Goal: Information Seeking & Learning: Understand process/instructions

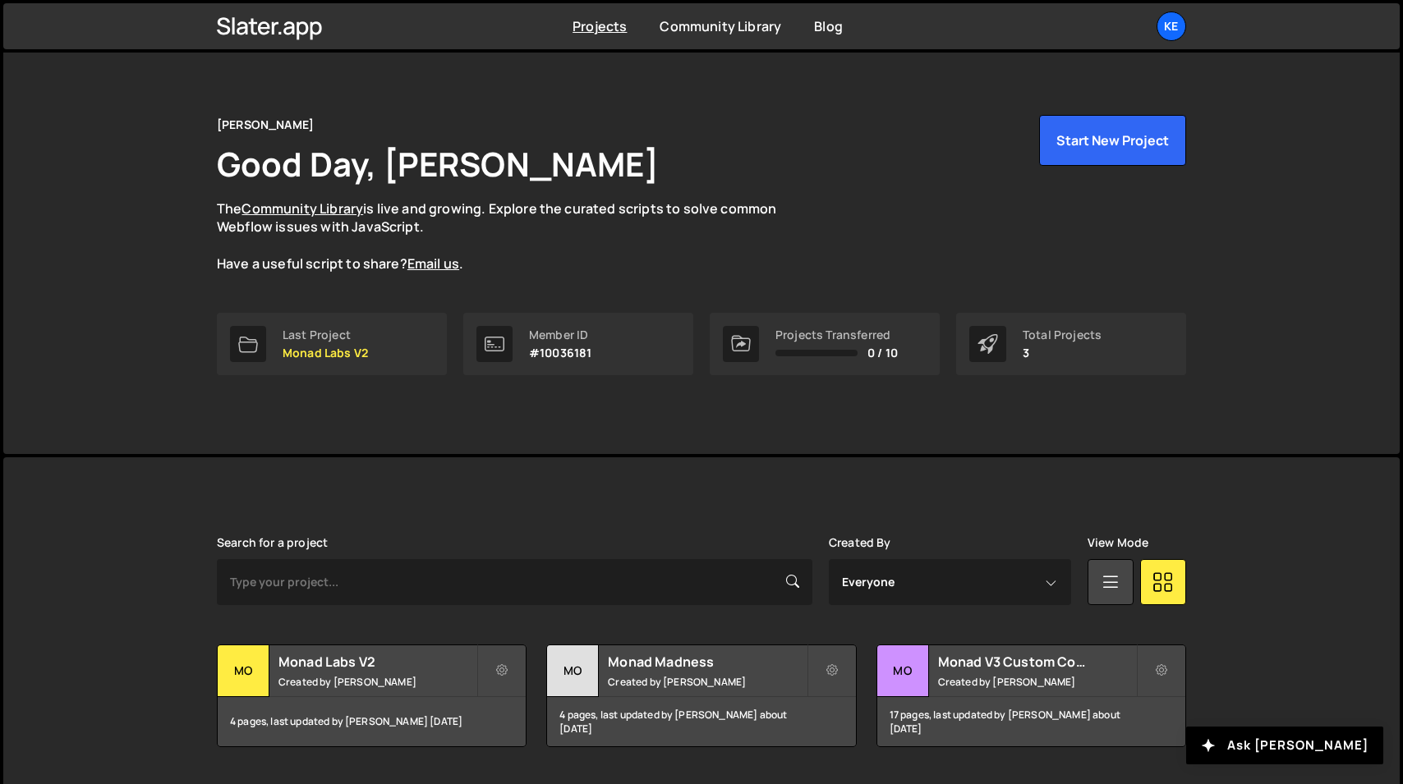
scroll to position [11, 0]
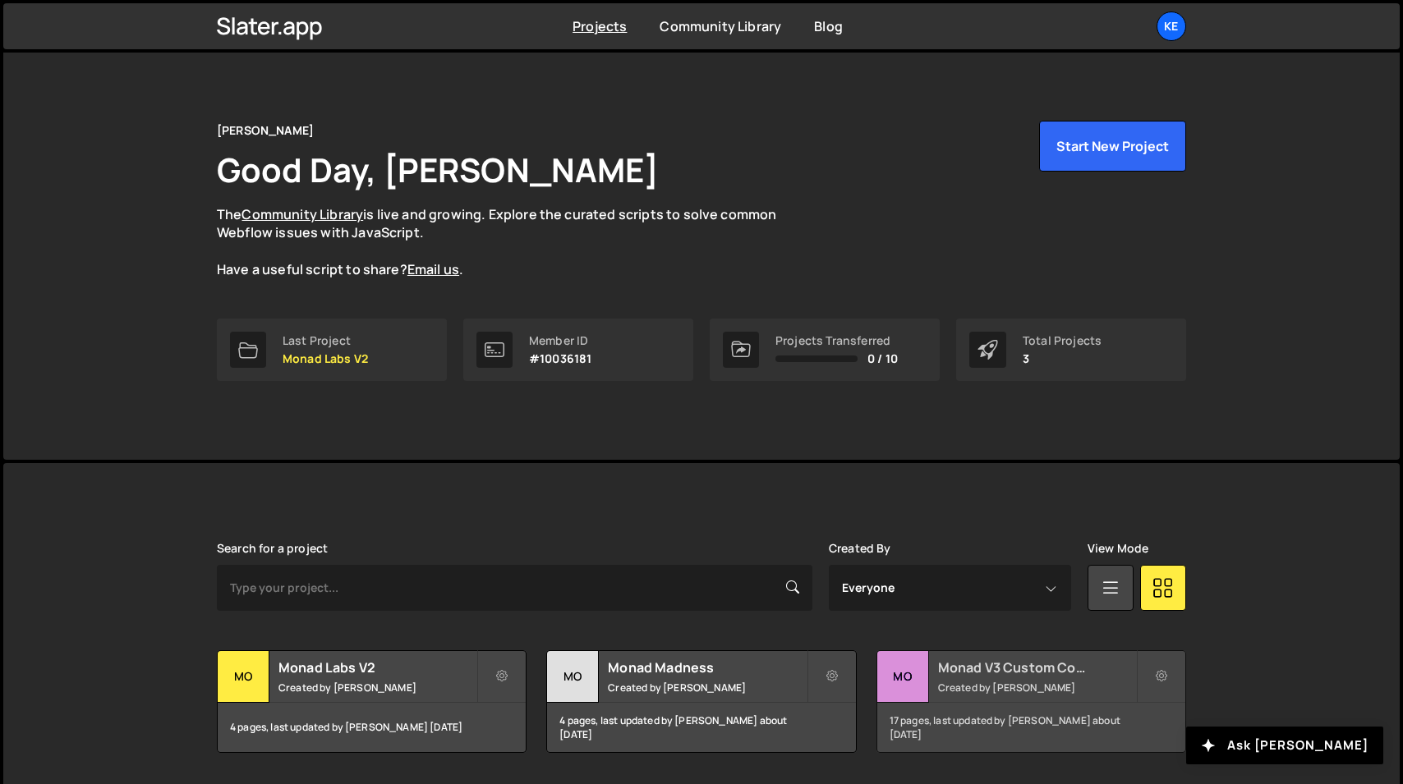
click at [1031, 674] on h2 "Monad V3 Custom Code" at bounding box center [1037, 668] width 198 height 18
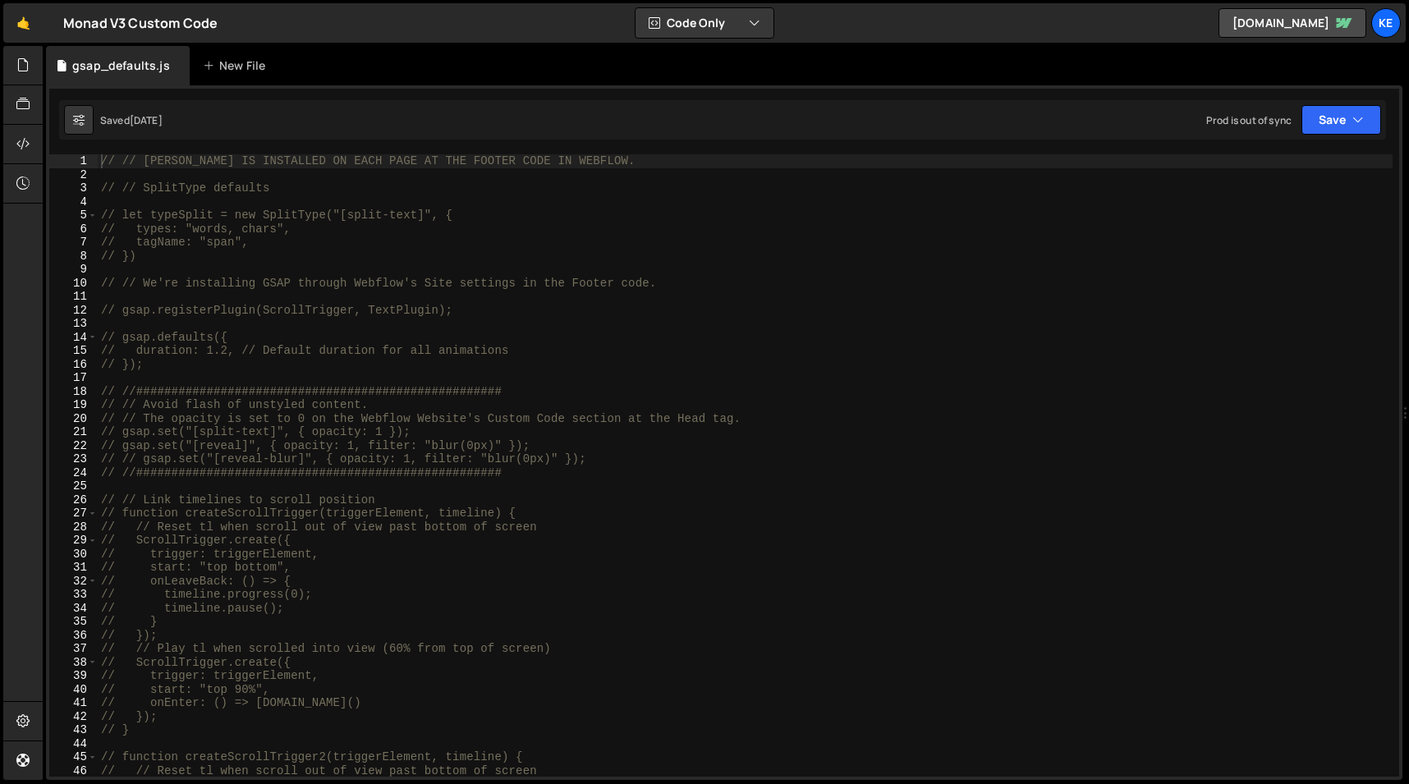
scroll to position [20666, 0]
click at [724, 489] on div "// // [PERSON_NAME] IS INSTALLED ON EACH PAGE AT THE FOOTER CODE IN WEBFLOW. //…" at bounding box center [745, 479] width 1295 height 650
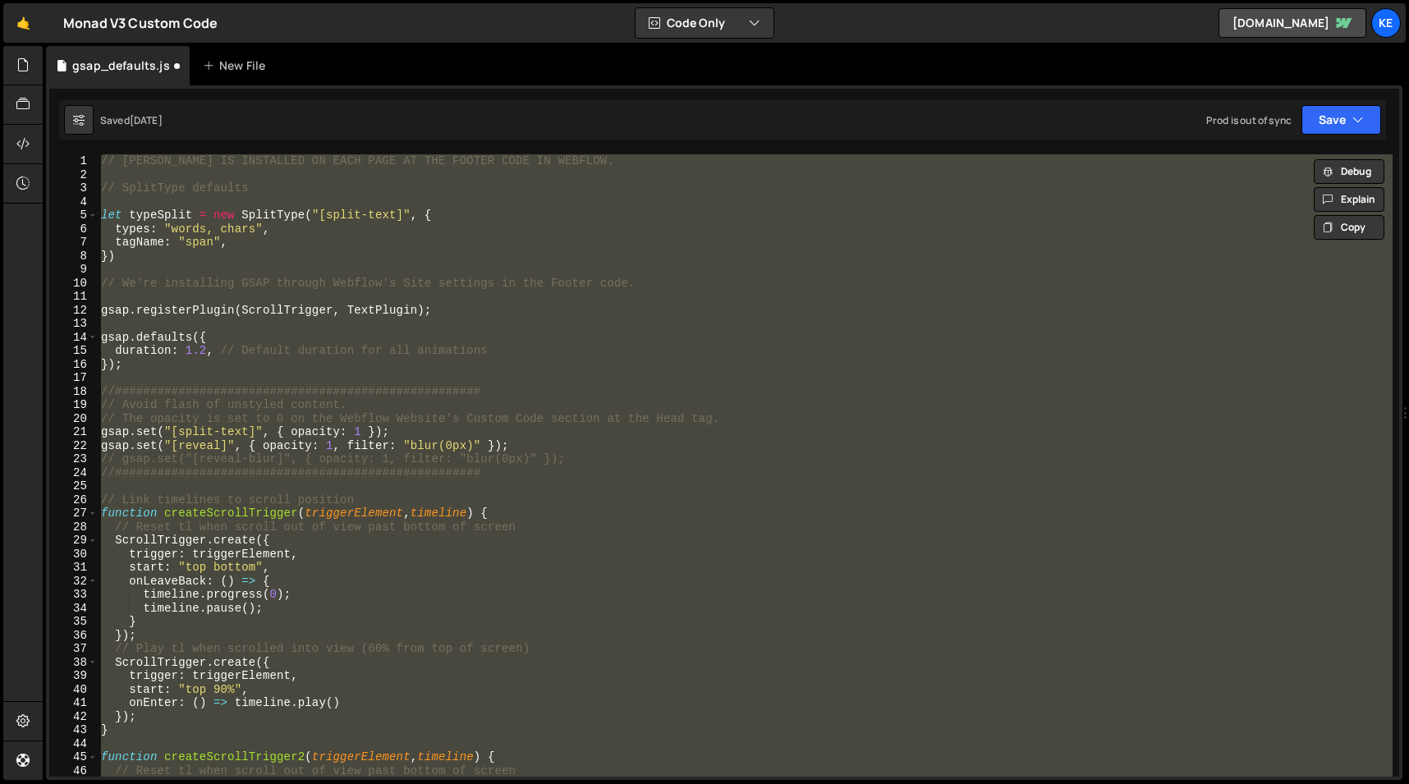
click at [1029, 304] on div "// [PERSON_NAME] IS INSTALLED ON EACH PAGE AT THE FOOTER CODE IN WEBFLOW. // Sp…" at bounding box center [745, 465] width 1295 height 623
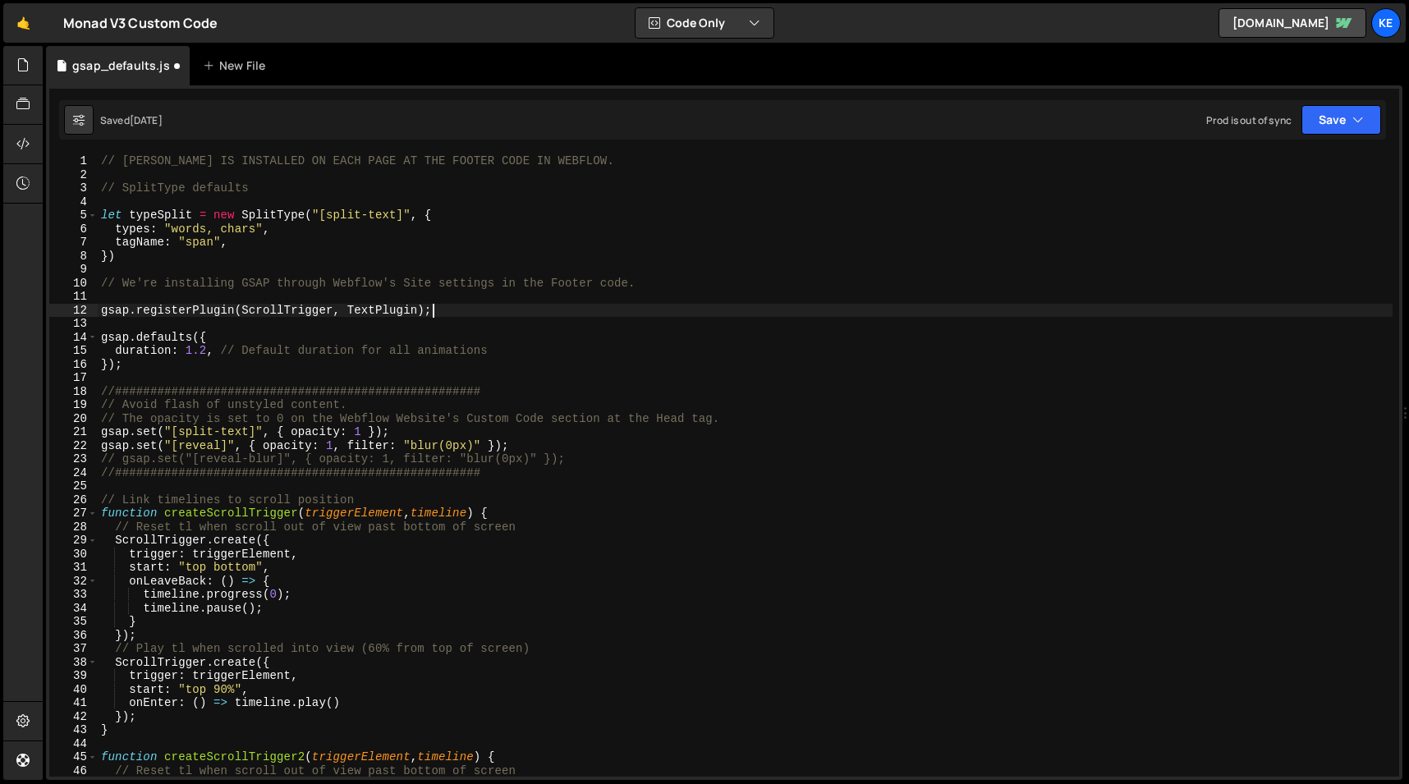
drag, startPoint x: 97, startPoint y: 282, endPoint x: 405, endPoint y: 422, distance: 338.5
click at [405, 422] on div "gsap.registerPlugin(ScrollTrigger, TextPlugin); 1 2 3 4 5 6 7 8 9 10 11 12 13 1…" at bounding box center [724, 465] width 1350 height 623
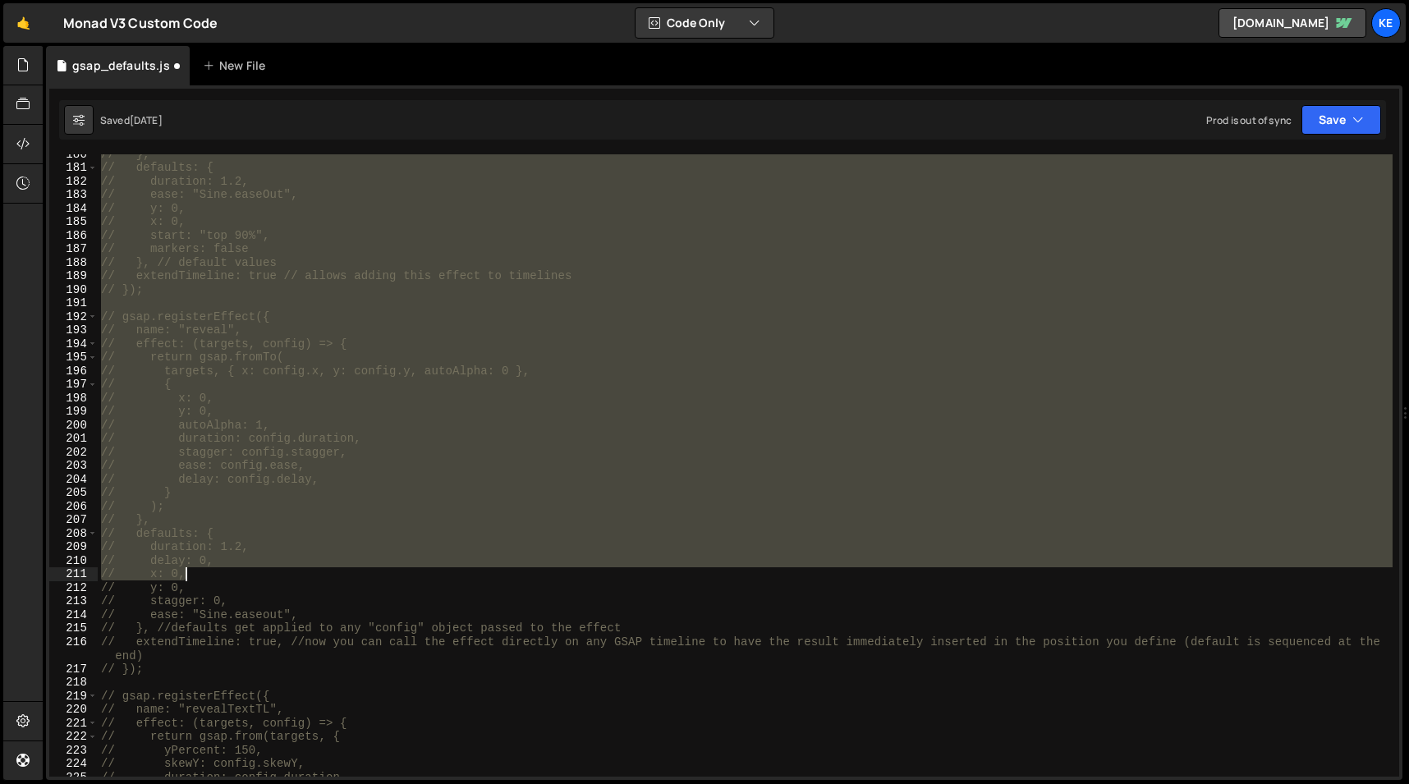
scroll to position [2433, 0]
drag, startPoint x: 103, startPoint y: 280, endPoint x: 605, endPoint y: 570, distance: 580.2
click at [605, 570] on div "// }, // defaults: { // duration: 1.2, // ease: "Sine.easeOut", // y: 0, // x: …" at bounding box center [745, 472] width 1295 height 650
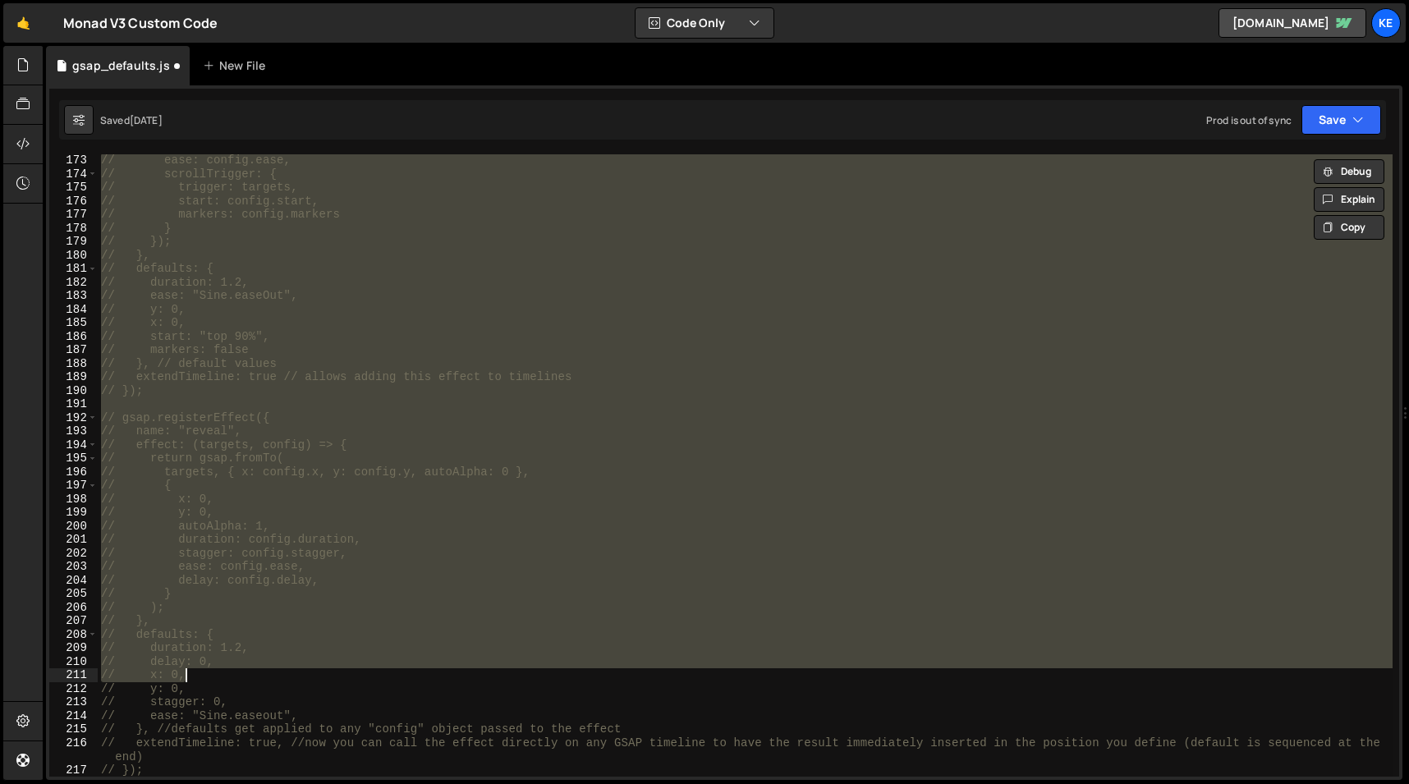
scroll to position [2315, 0]
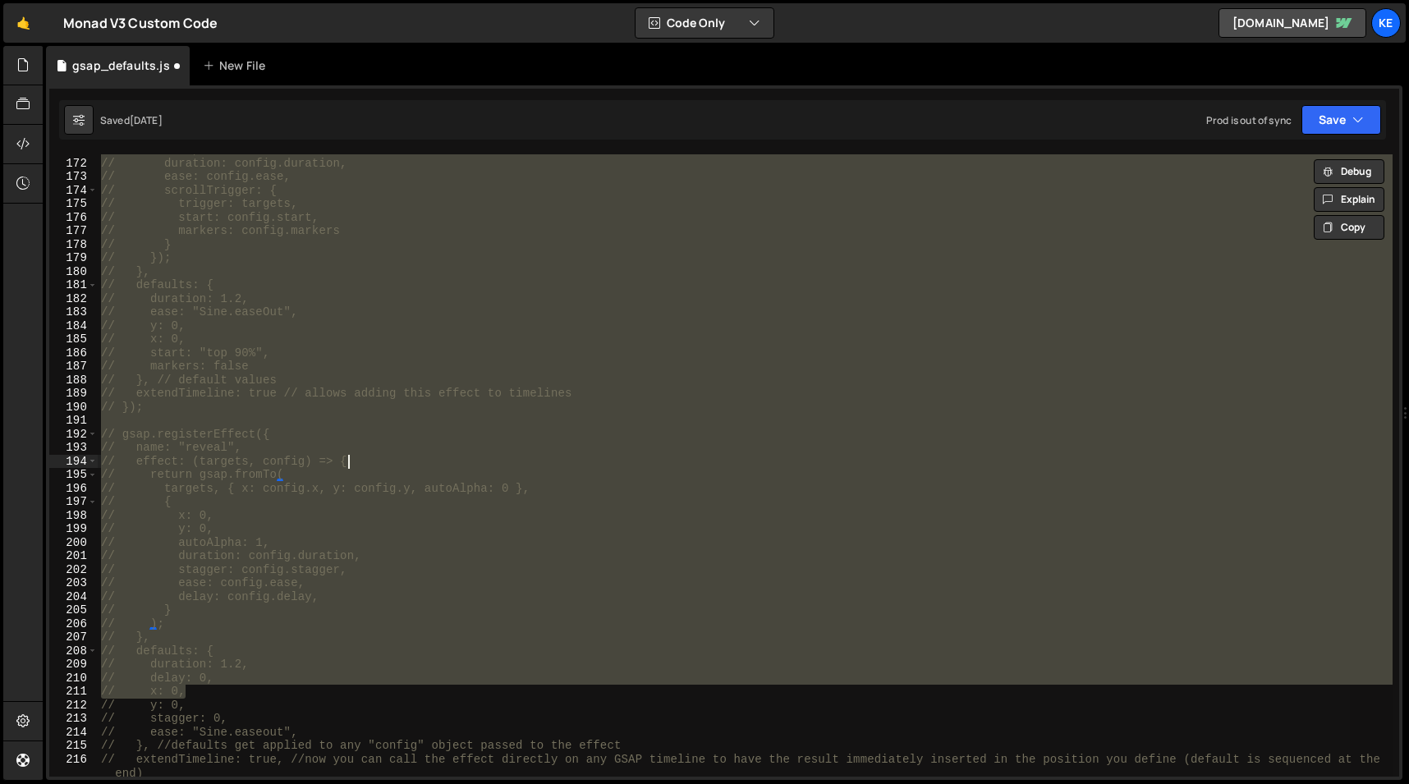
type textarea "// gsap.registerEffect({"
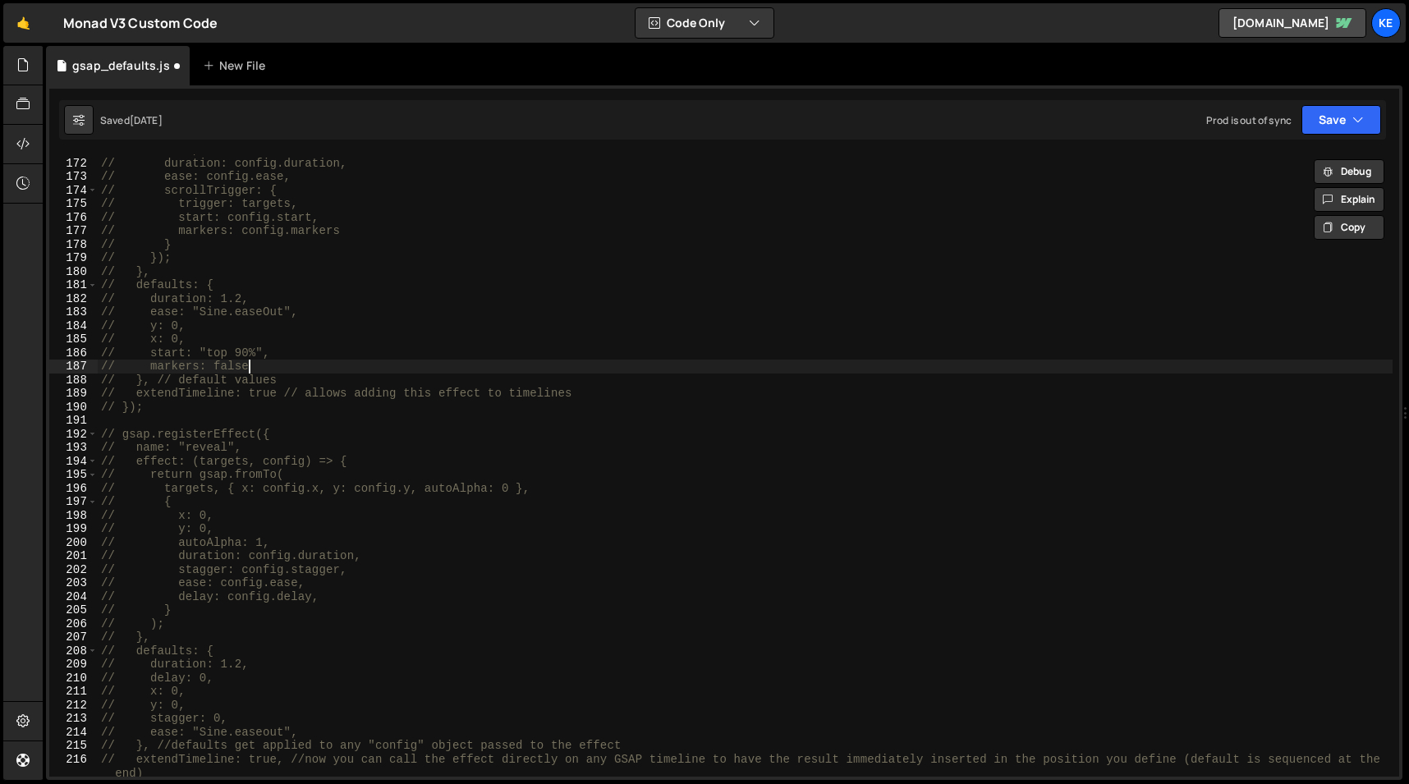
click at [574, 372] on div "// x: 0, // duration: config.duration, // ease: config.ease, // scrollTrigger: …" at bounding box center [745, 475] width 1295 height 664
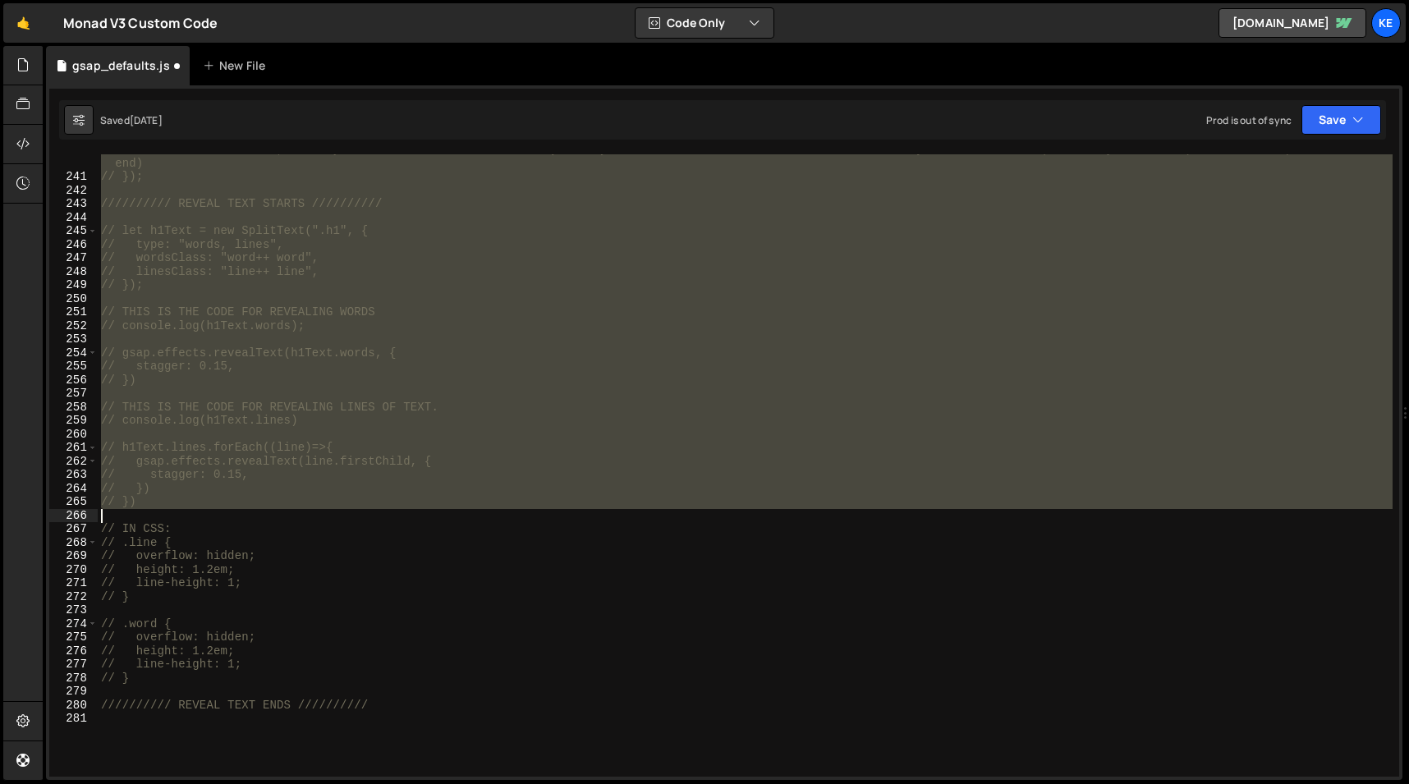
scroll to position [3517, 0]
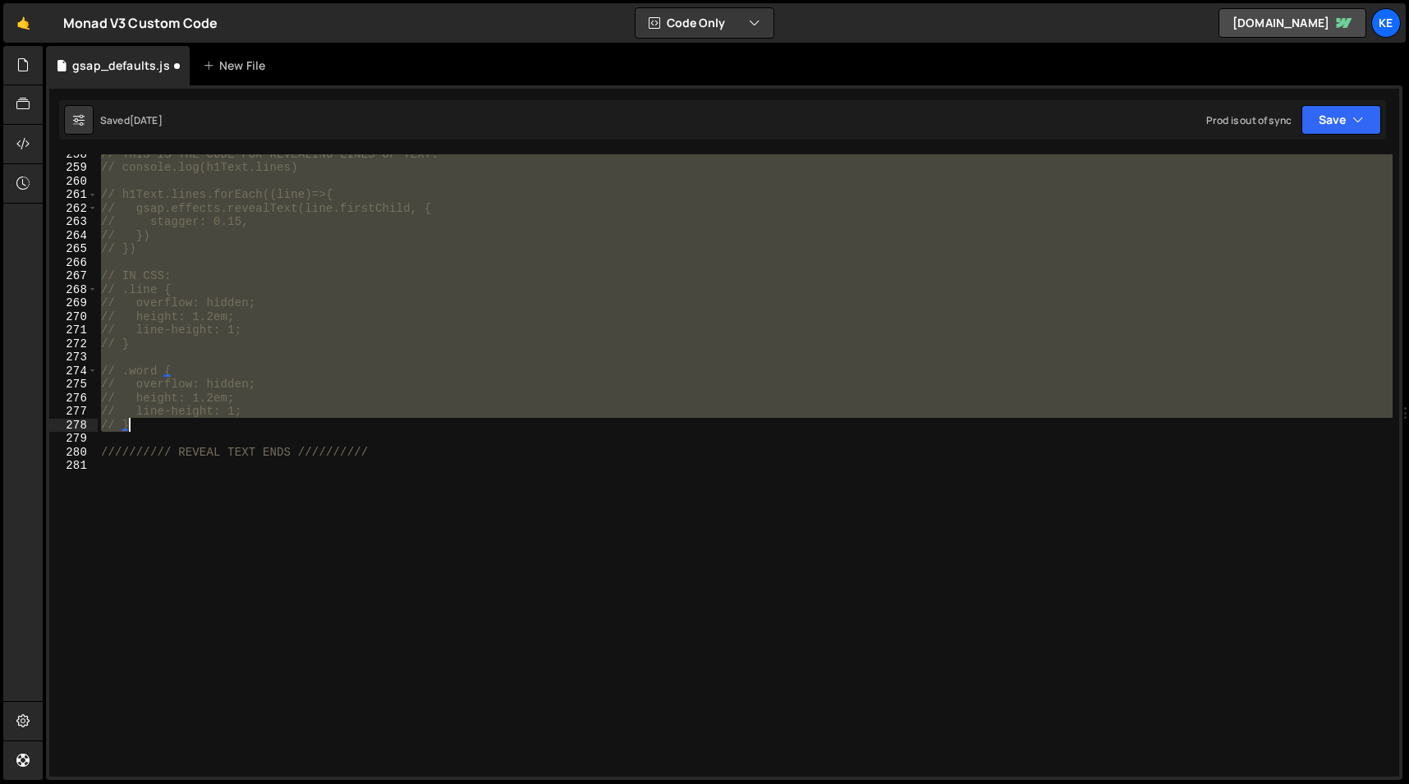
drag, startPoint x: 101, startPoint y: 467, endPoint x: 458, endPoint y: 423, distance: 360.0
click at [458, 423] on div "// THIS IS THE CODE FOR REVEALING LINES OF TEXT. // console.log(h1Text.lines) /…" at bounding box center [745, 472] width 1295 height 650
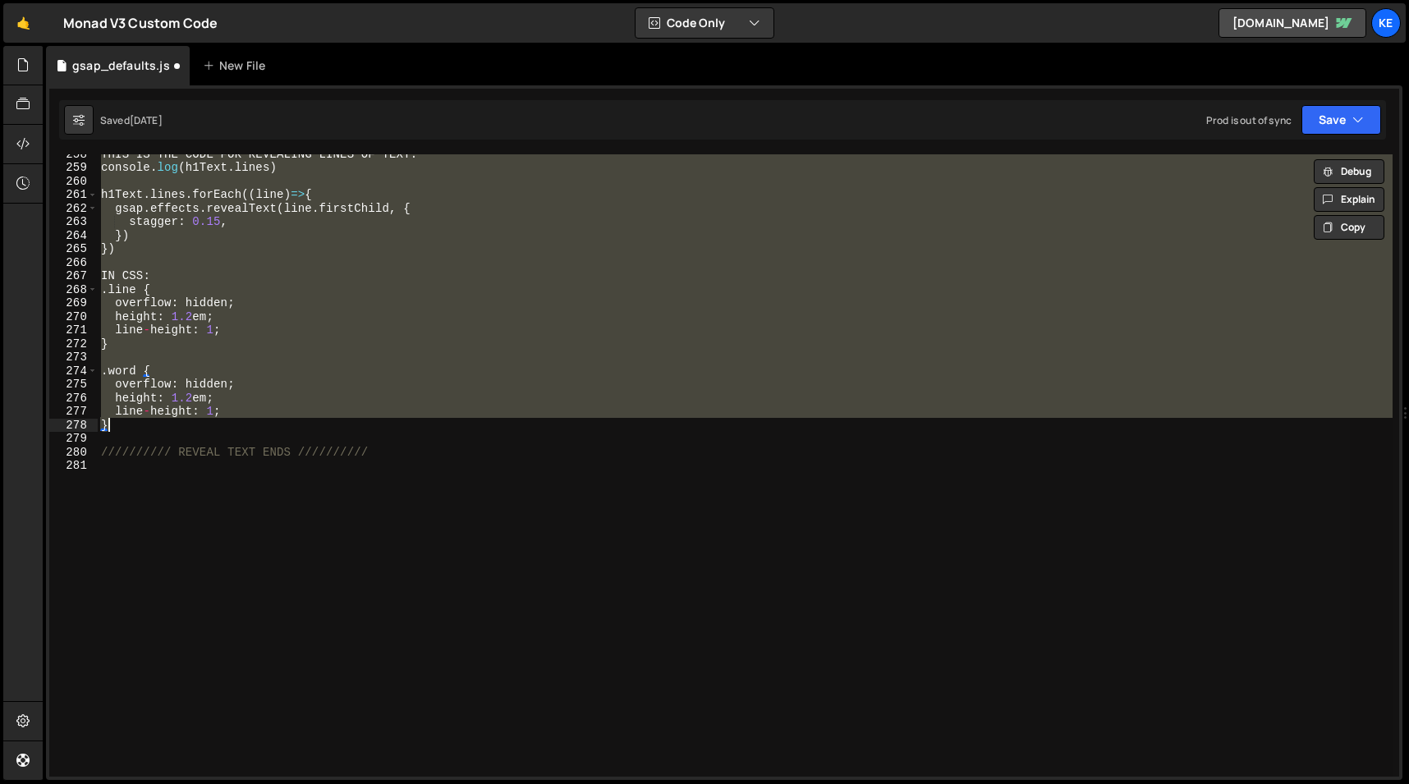
click at [458, 423] on div "THIS IS THE CODE FOR REVEALING LINES OF TEXT . console . log ( h1Text . lines )…" at bounding box center [745, 465] width 1295 height 623
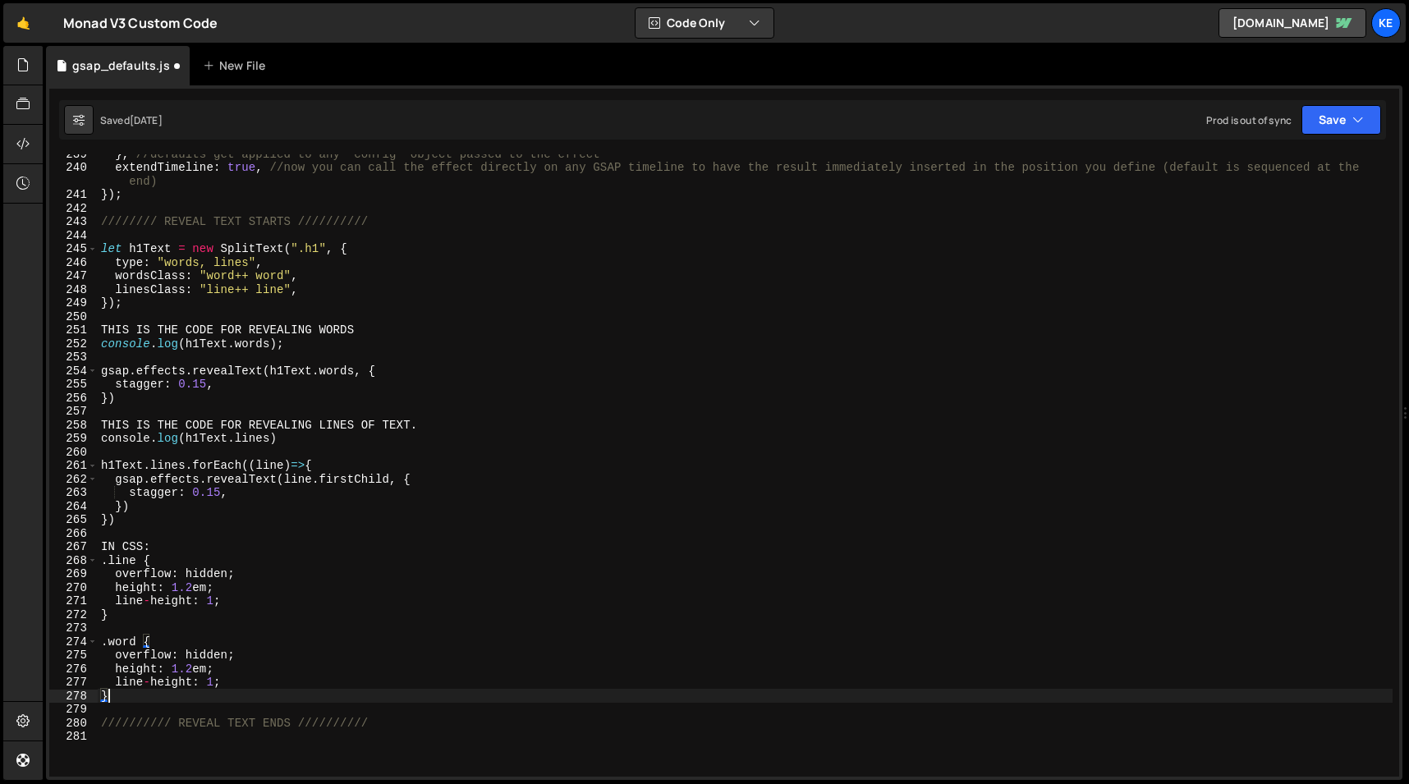
scroll to position [3246, 0]
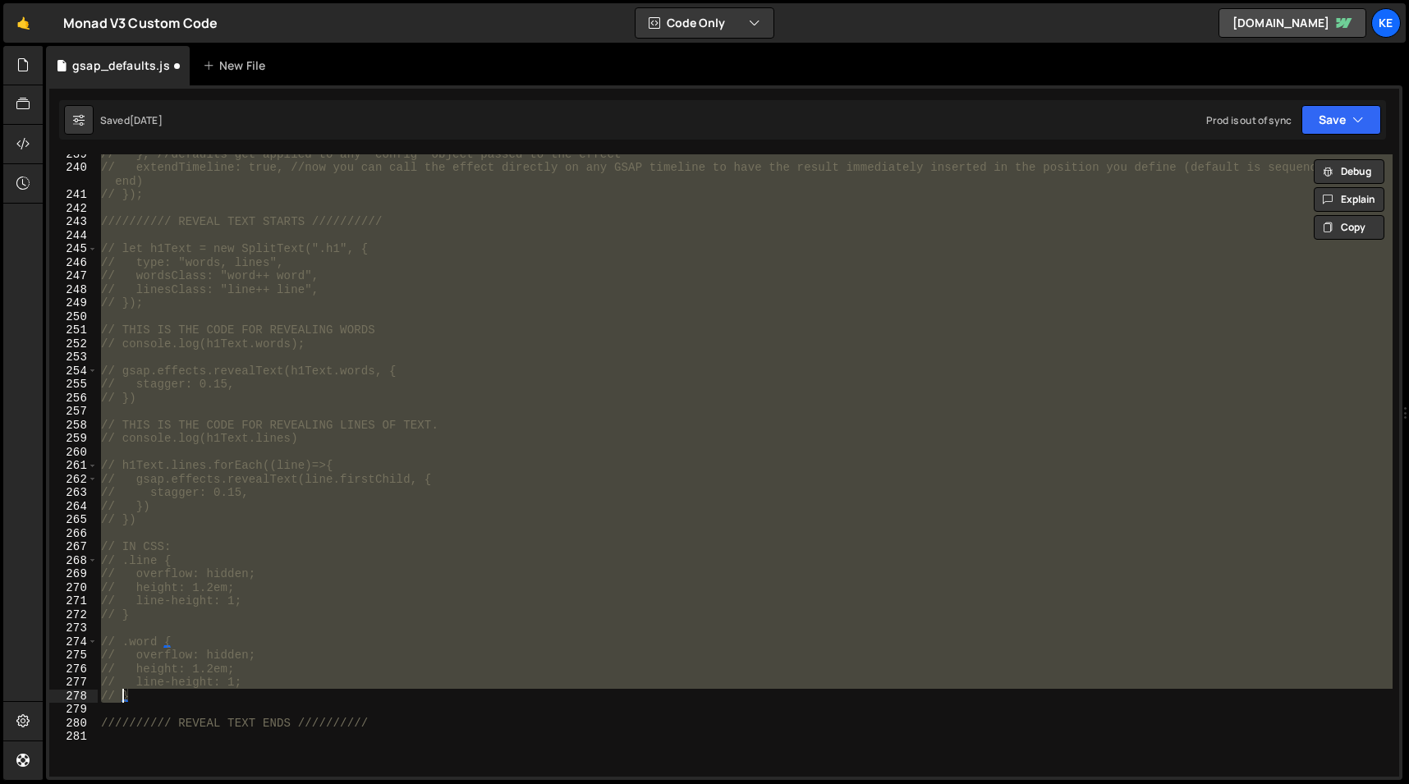
click at [296, 568] on div "// }, //defaults get applied to any "config" object passed to the effect // ext…" at bounding box center [745, 465] width 1295 height 623
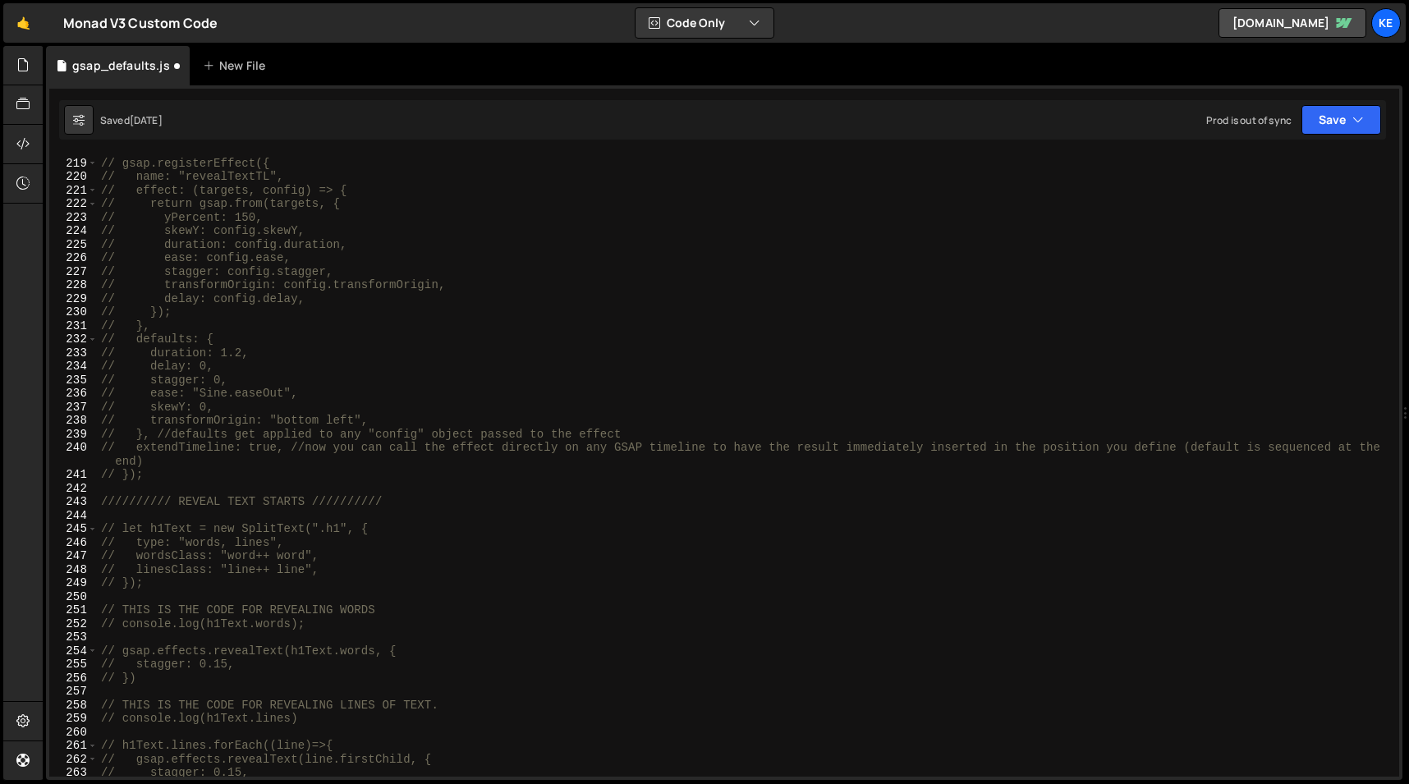
scroll to position [2830, 0]
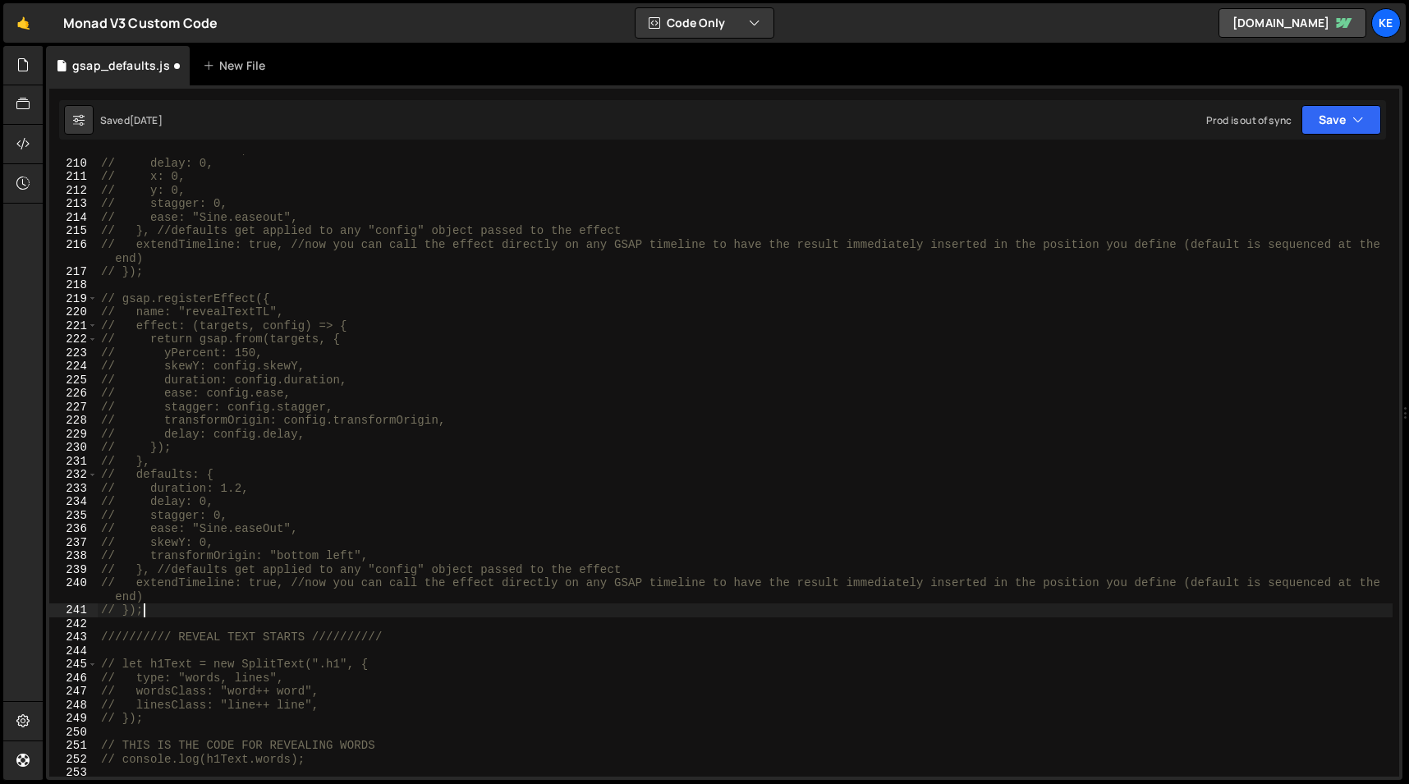
click at [179, 604] on div "// duration: 1.2, // delay: 0, // x: 0, // y: 0, // stagger: 0, // ease: "Sine.…" at bounding box center [745, 468] width 1295 height 650
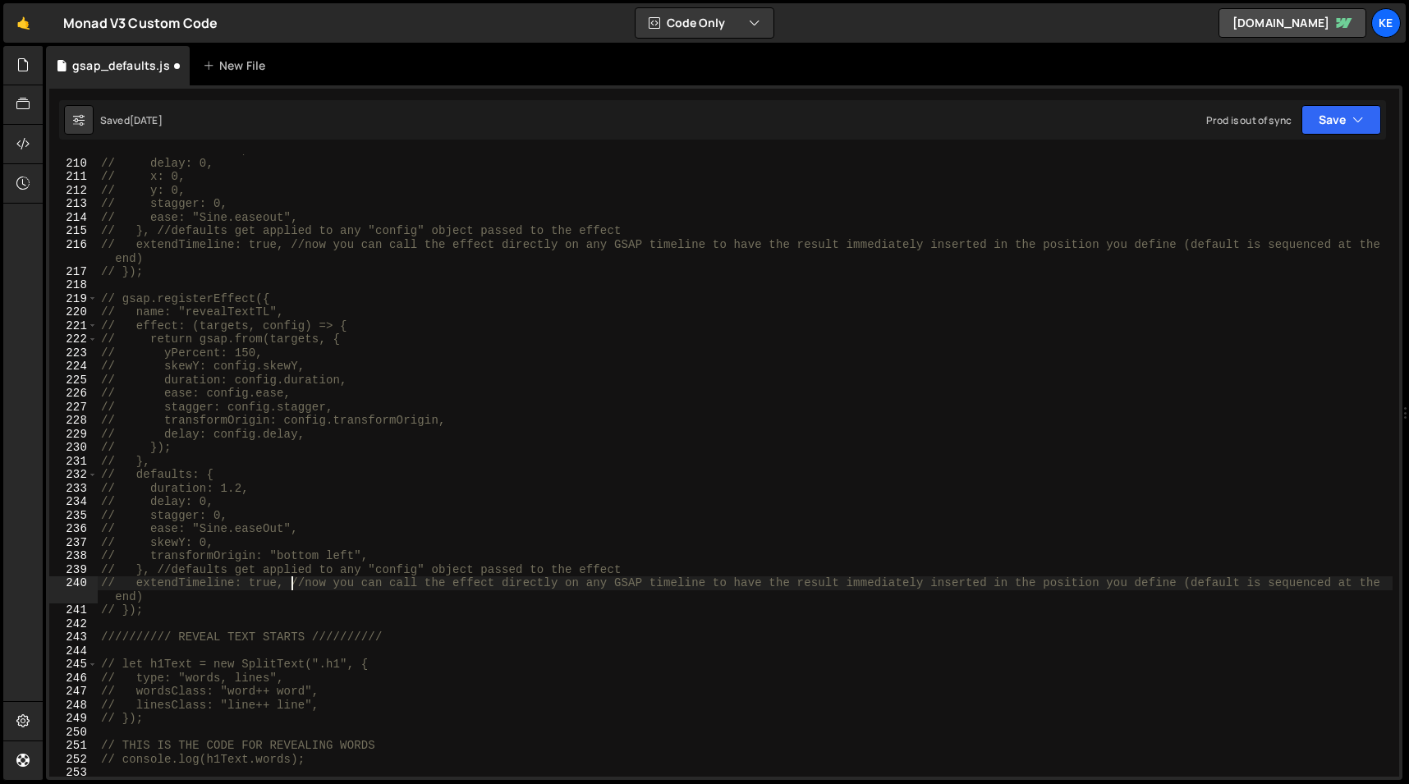
click at [292, 586] on div "// duration: 1.2, // delay: 0, // x: 0, // y: 0, // stagger: 0, // ease: "Sine.…" at bounding box center [745, 468] width 1295 height 650
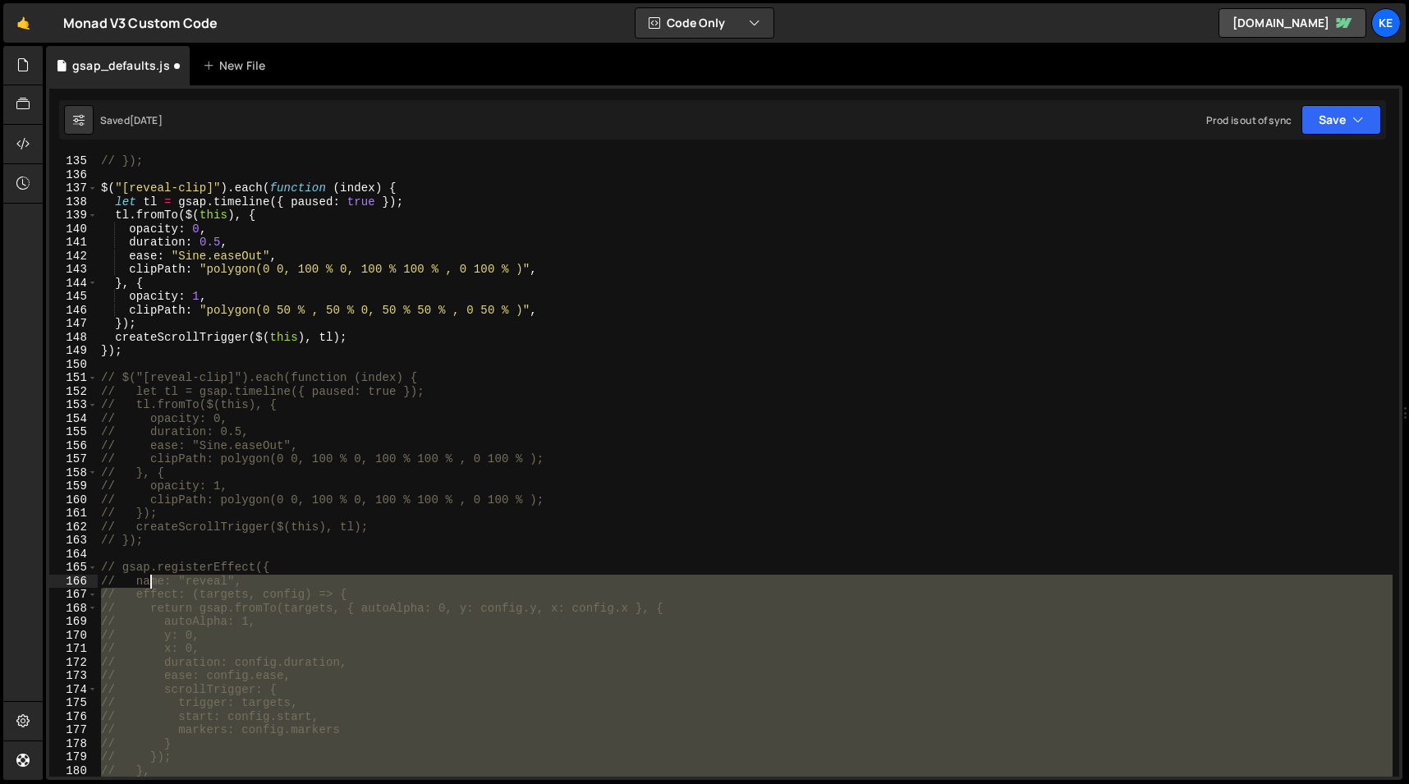
scroll to position [1785, 0]
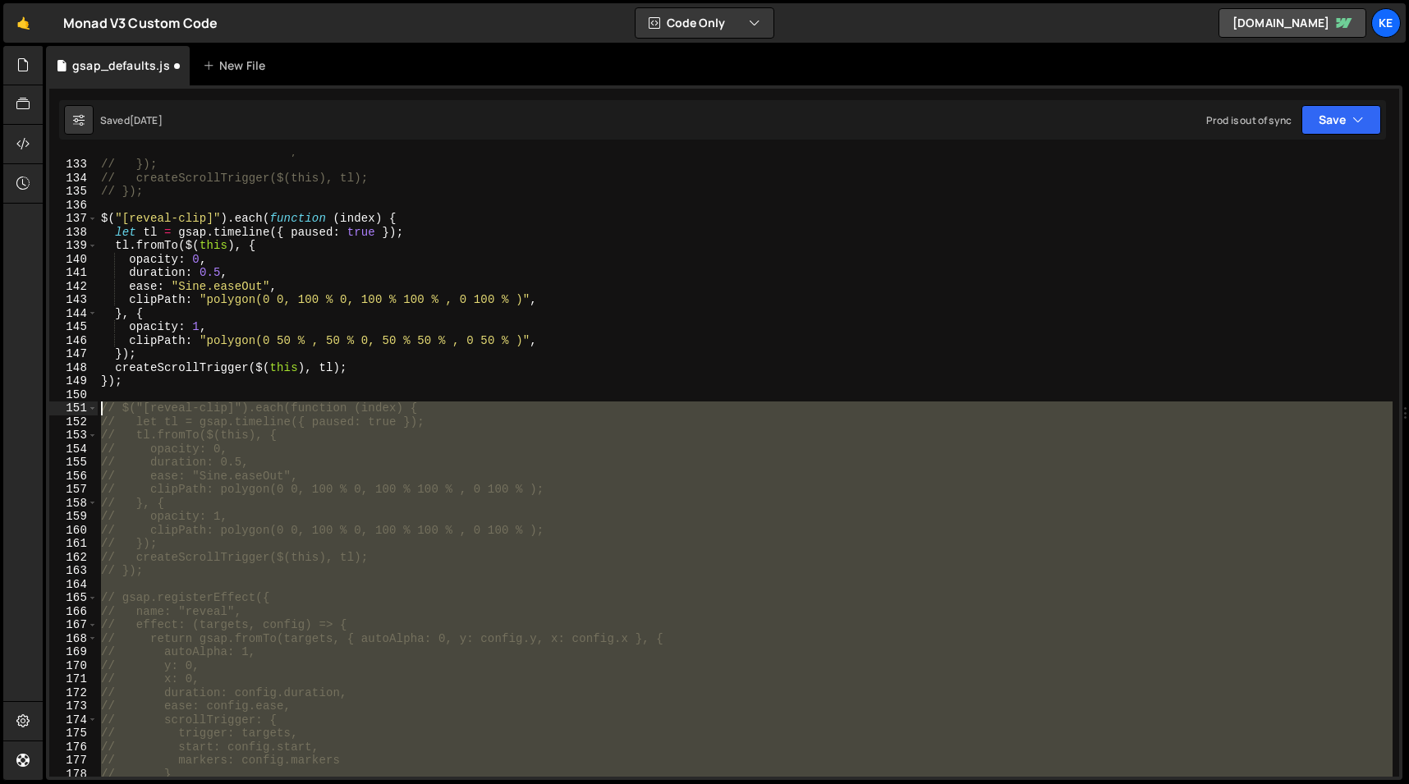
drag, startPoint x: 163, startPoint y: 610, endPoint x: 53, endPoint y: 405, distance: 233.3
click at [53, 405] on div "// extendTimeline: true, //now you can call the effect directly on any GSAP tim…" at bounding box center [724, 465] width 1350 height 623
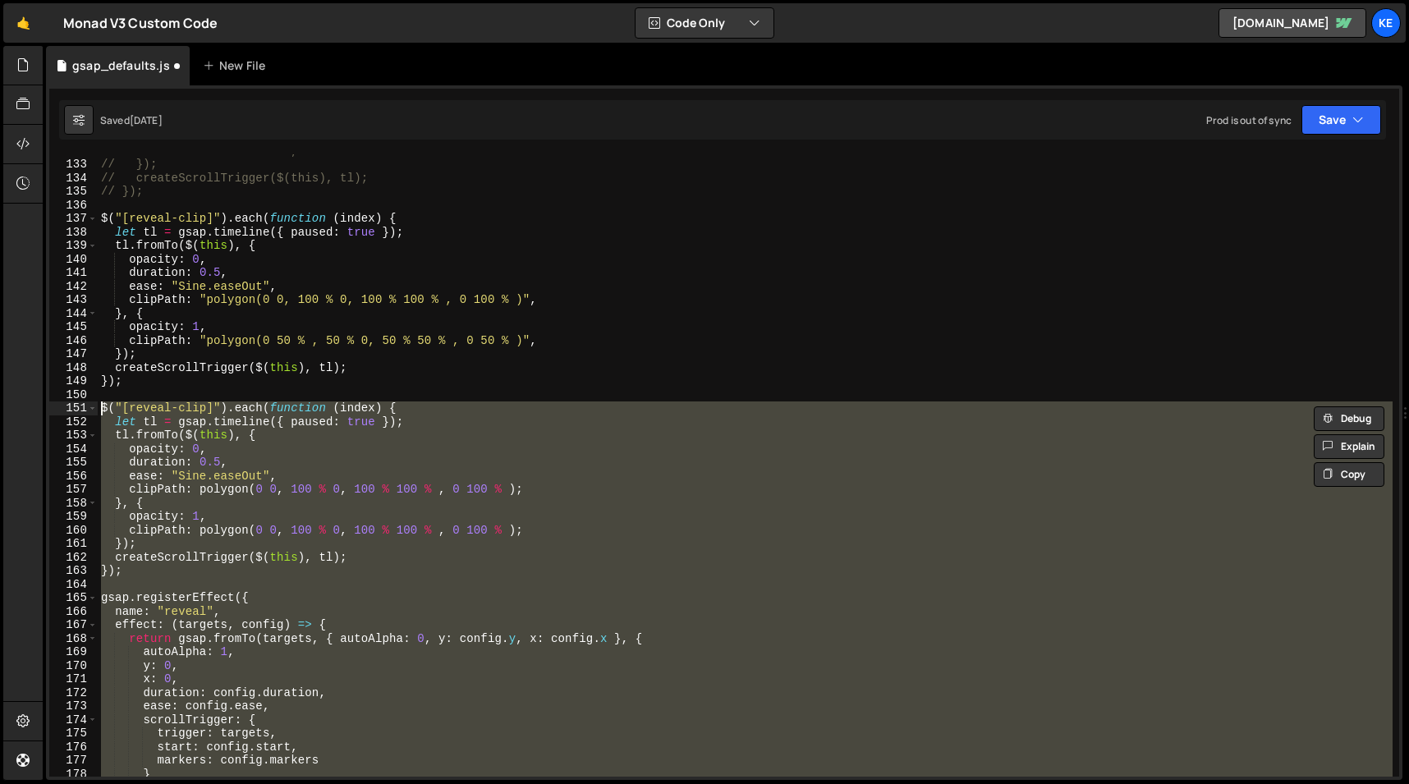
click at [732, 563] on div "// ease: "Sine.easeOut", // }); // createScrollTrigger($(this), tl); // }); $ (…" at bounding box center [745, 469] width 1295 height 650
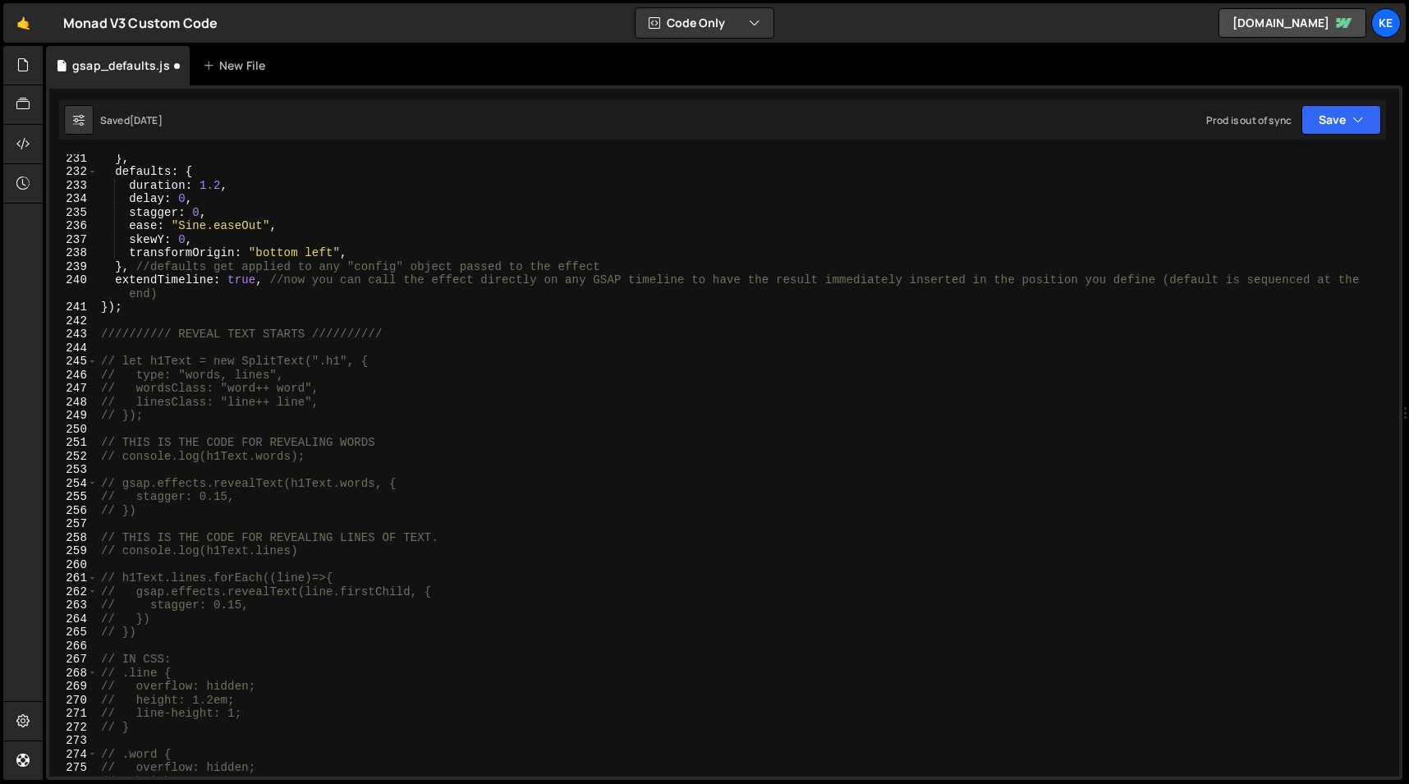
scroll to position [3155, 0]
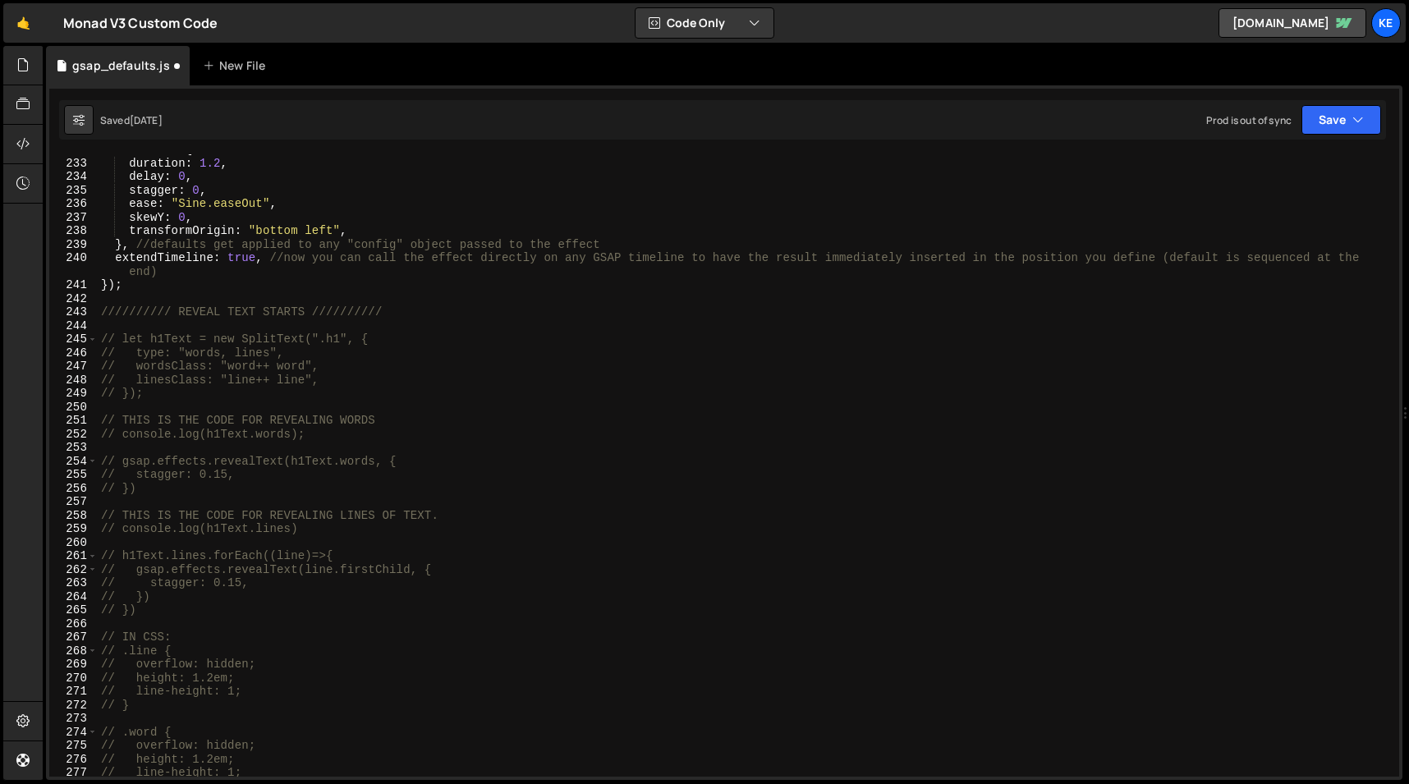
click at [408, 586] on div "defaults : { duration : 1.2 , delay : 0 , stagger : 0 , ease : "Sine.easeOut" ,…" at bounding box center [745, 468] width 1295 height 650
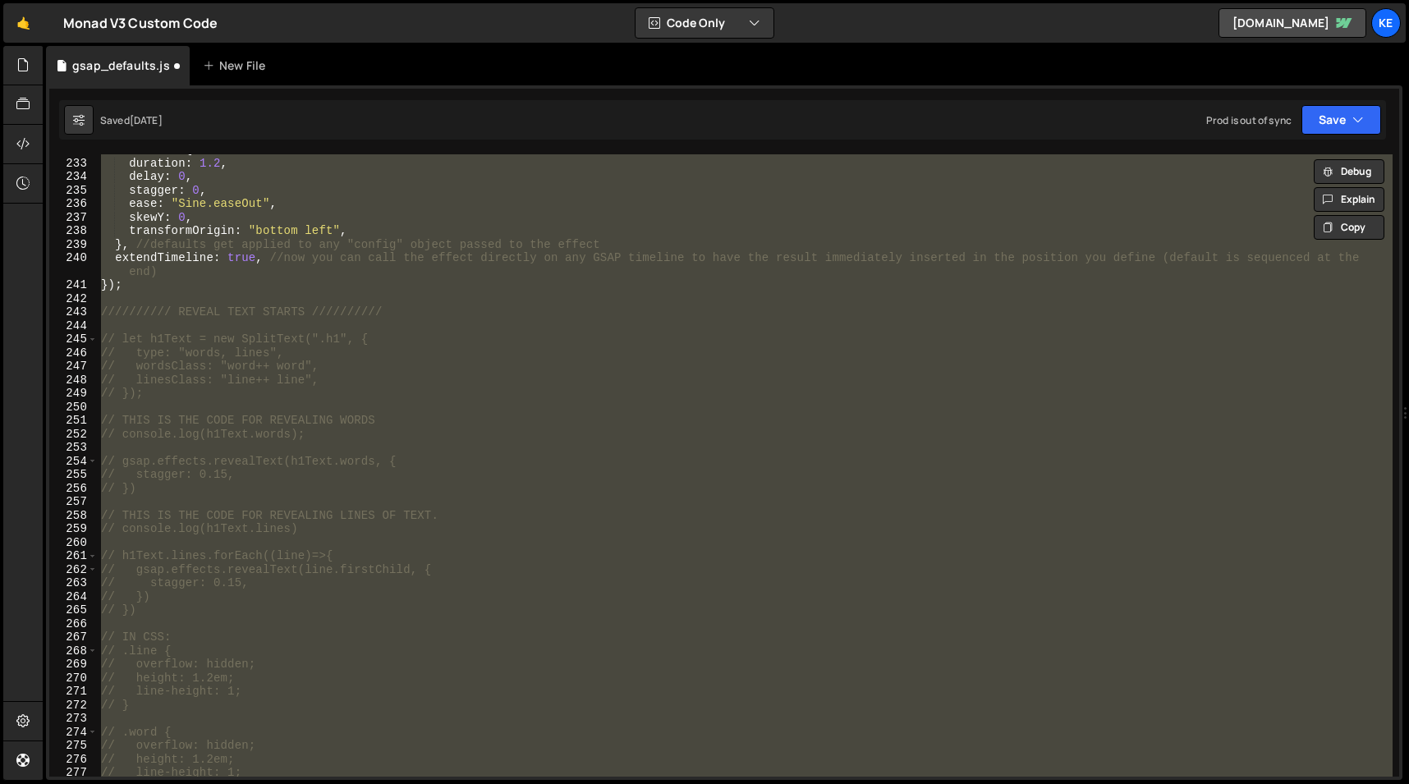
click at [431, 586] on div "defaults : { duration : 1.2 , delay : 0 , stagger : 0 , ease : "Sine.easeOut" ,…" at bounding box center [745, 465] width 1295 height 623
type textarea "// stagger: 0.15,"
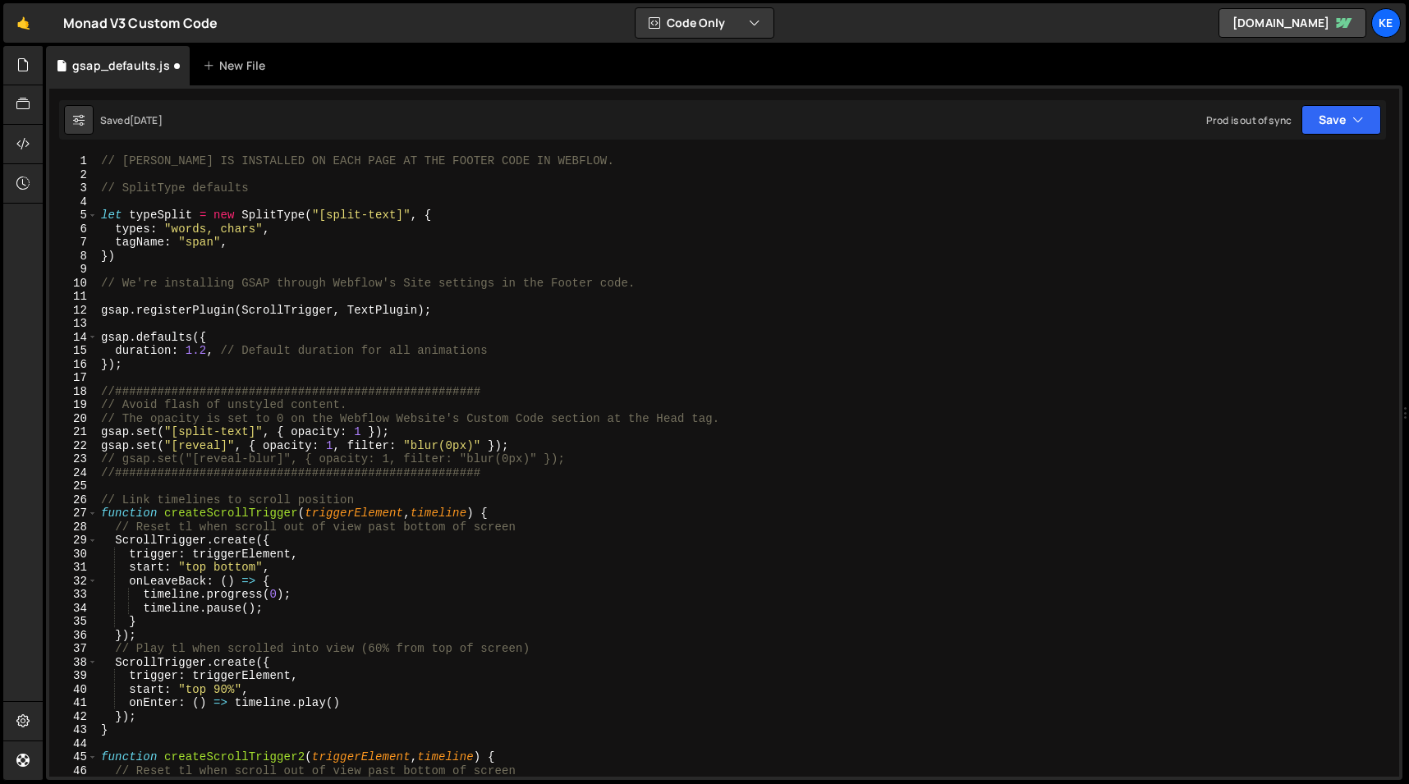
scroll to position [0, 0]
